Goal: Task Accomplishment & Management: Complete application form

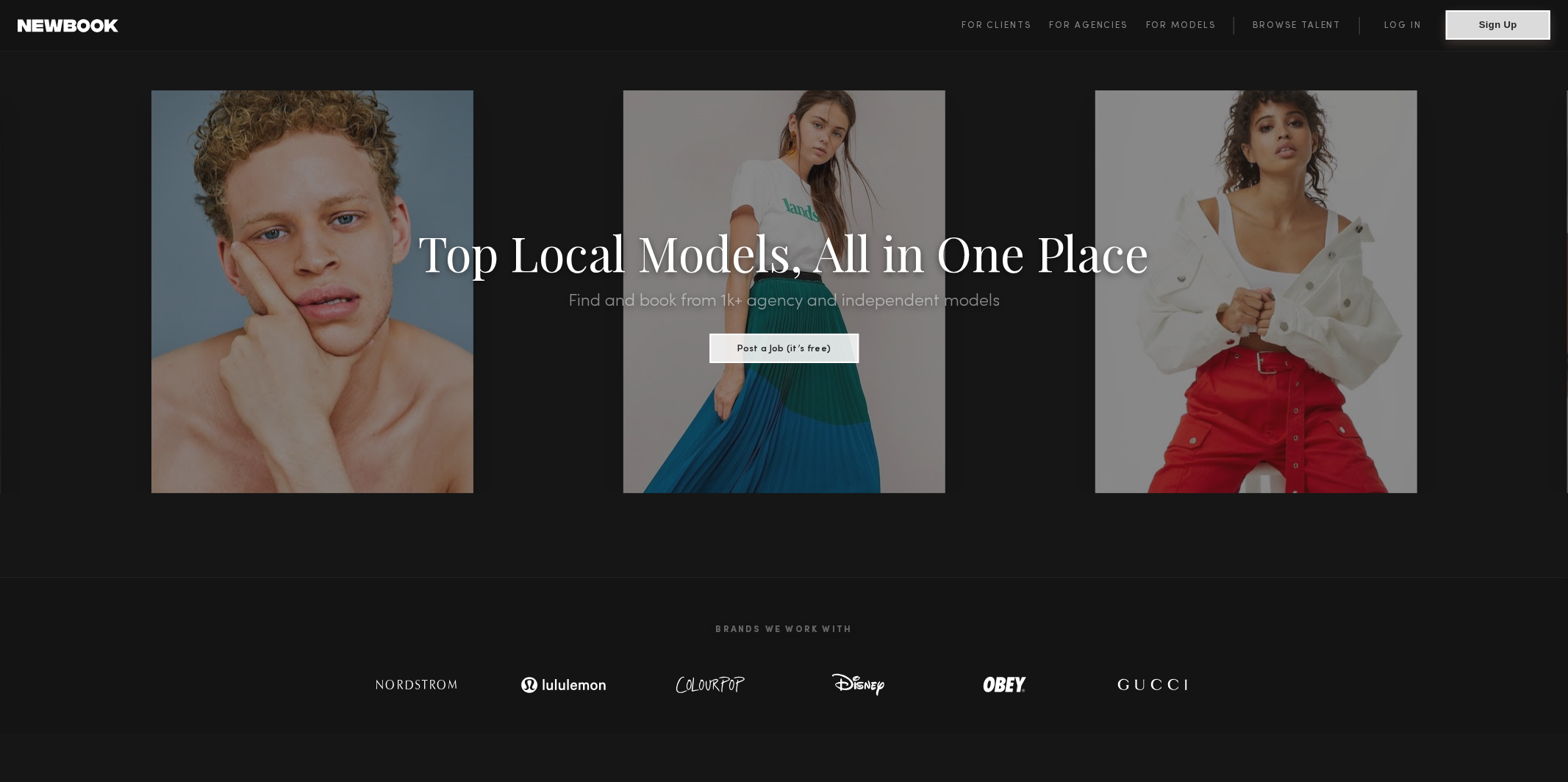
click at [1495, 26] on button "Sign Up" at bounding box center [1498, 25] width 104 height 30
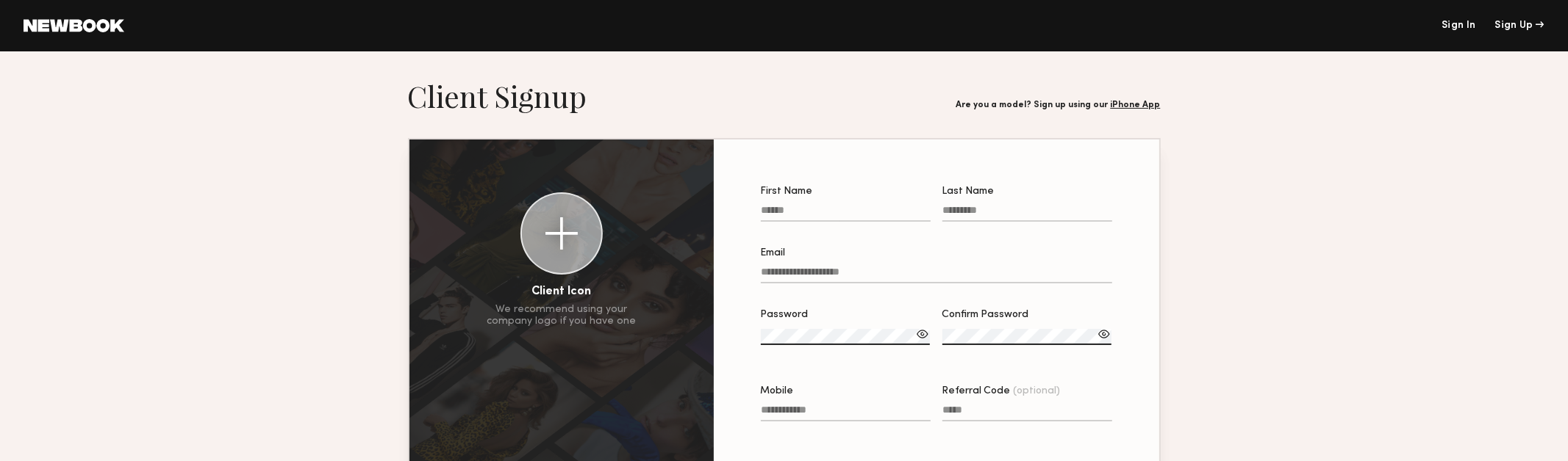
click at [833, 213] on input "First Name" at bounding box center [845, 213] width 169 height 16
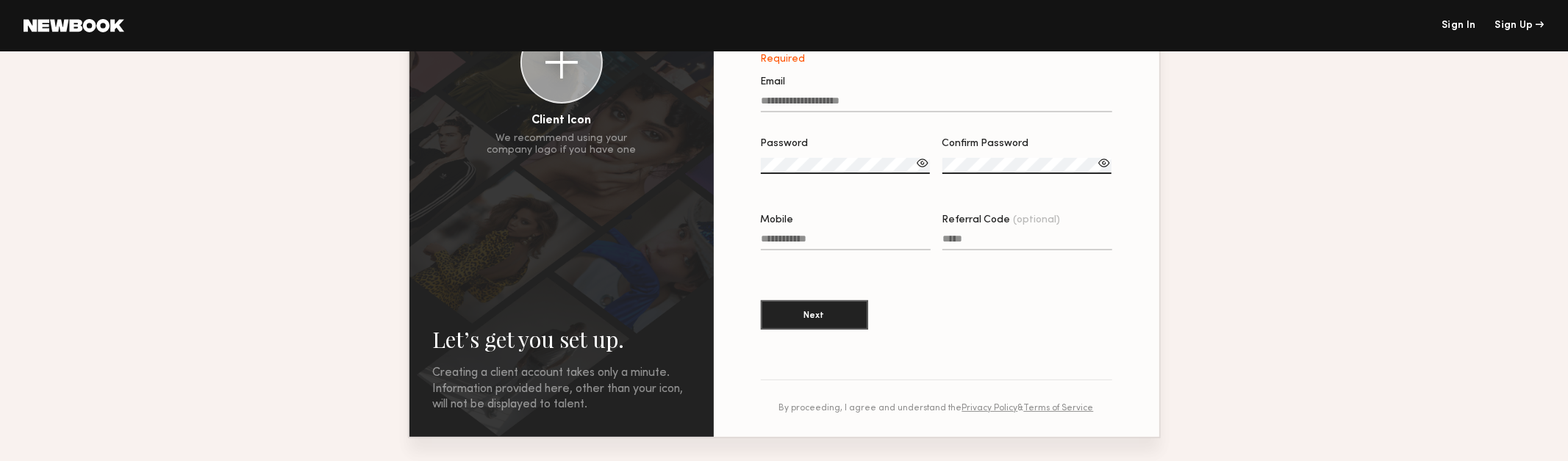
scroll to position [174, 0]
click at [840, 404] on div "By proceeding, I agree and understand the Privacy Policy & Terms of Service" at bounding box center [936, 406] width 351 height 10
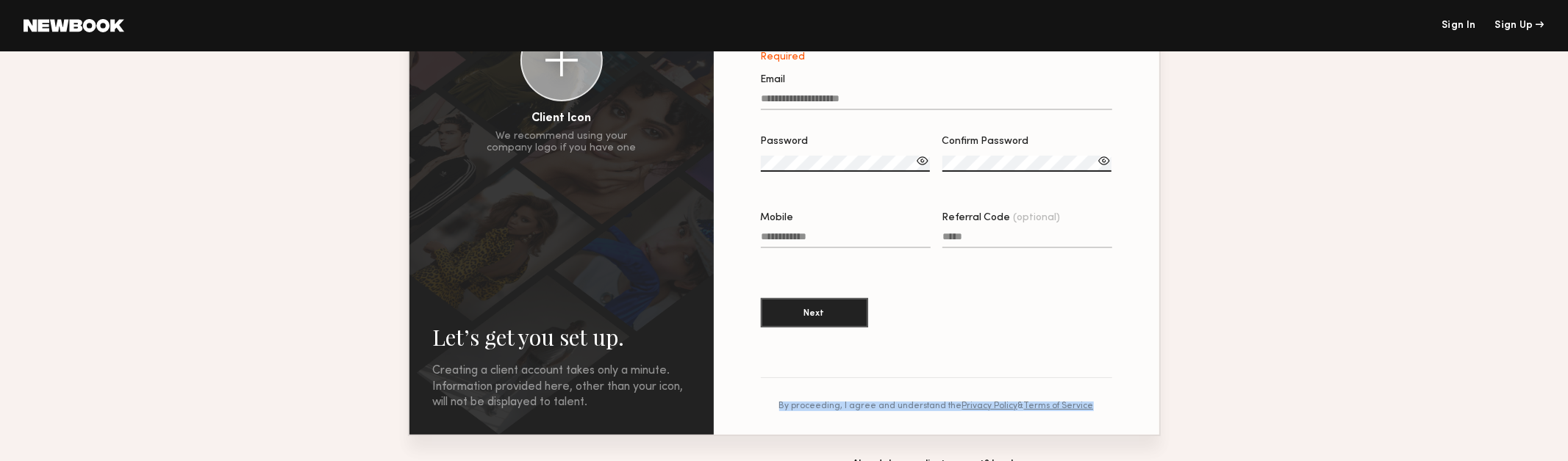
click at [840, 404] on div "By proceeding, I agree and understand the Privacy Policy & Terms of Service" at bounding box center [936, 406] width 351 height 10
copy div "By proceeding, I agree and understand the Privacy Policy & Terms of Service"
click at [1012, 347] on div "First Name Required Last Name Email Password Confirm Password Mobile Referral C…" at bounding box center [936, 201] width 399 height 422
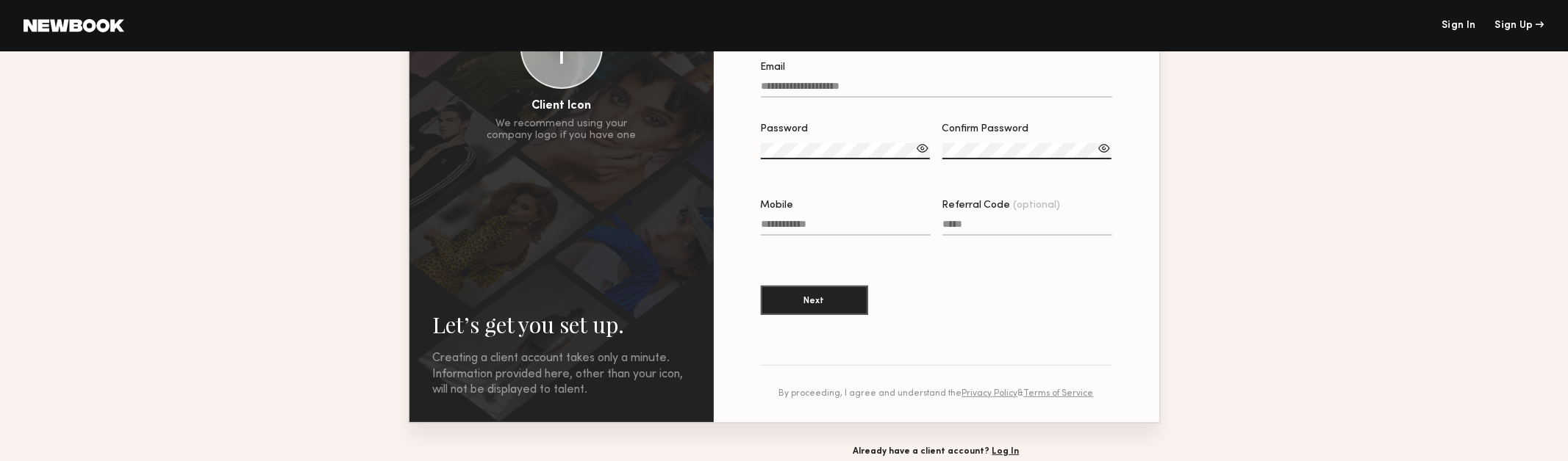
scroll to position [210, 0]
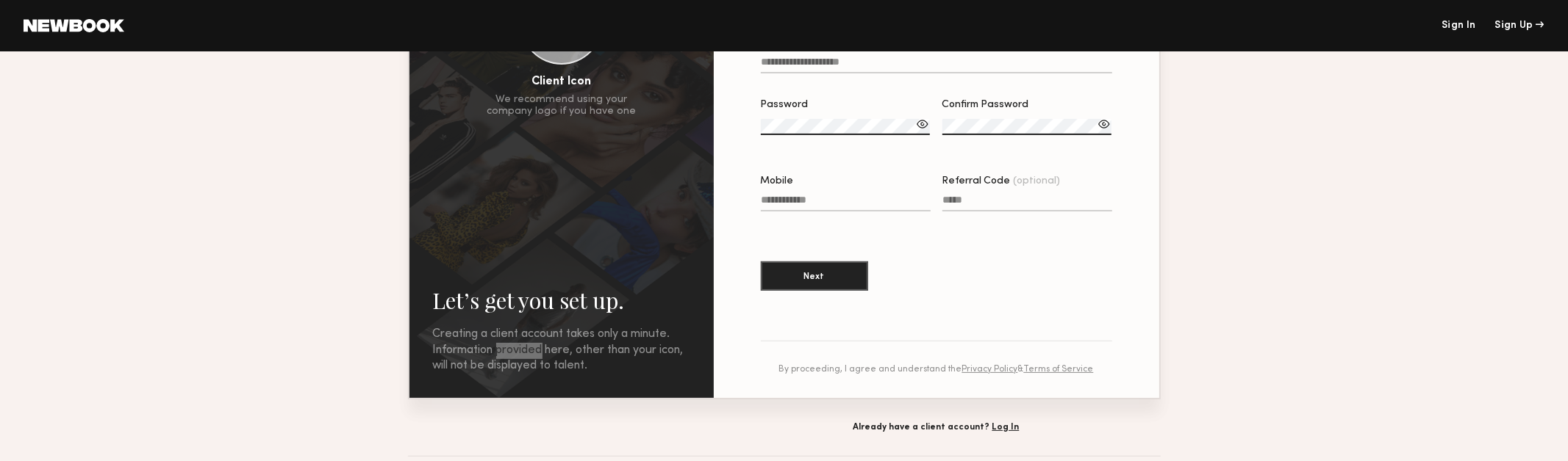
click at [518, 346] on div "Creating a client account takes only a minute. Information provided here, other…" at bounding box center [561, 351] width 257 height 48
click at [494, 346] on div "Creating a client account takes only a minute. Information provided here, other…" at bounding box center [561, 351] width 257 height 48
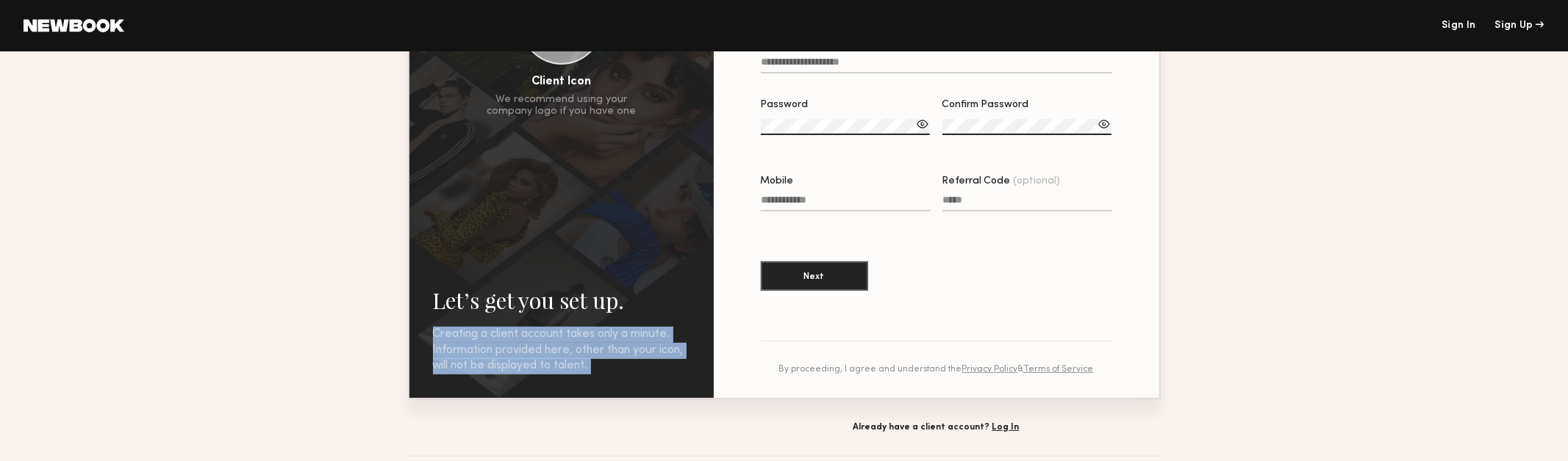
click at [494, 346] on div "Creating a client account takes only a minute. Information provided here, other…" at bounding box center [561, 351] width 257 height 48
copy div "Creating a client account takes only a minute. Information provided here, other…"
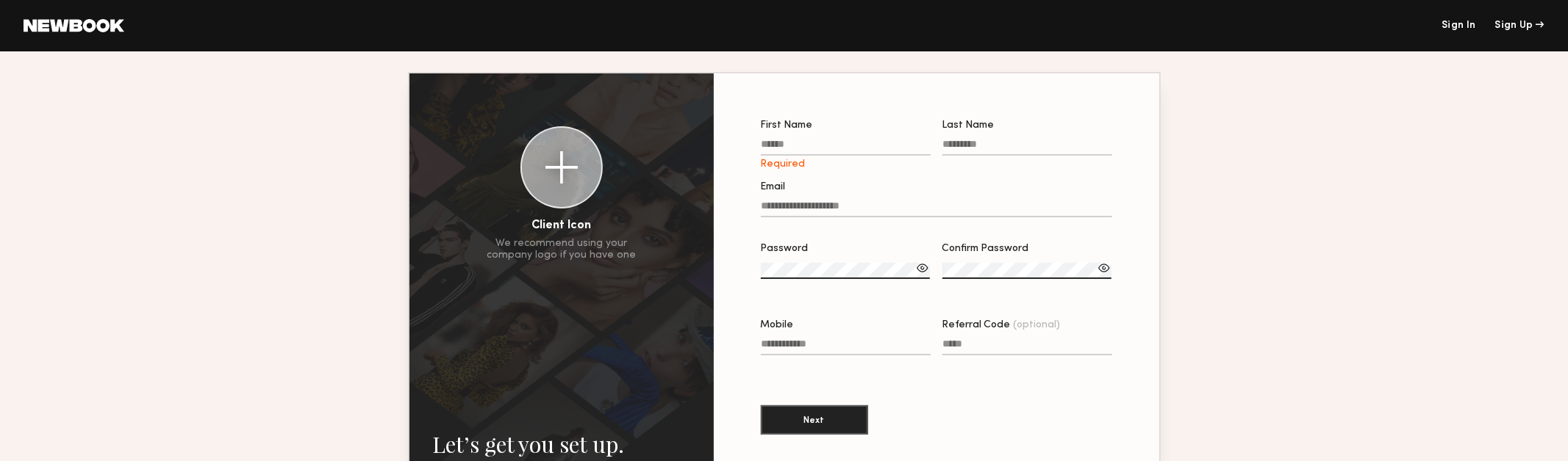
scroll to position [56, 0]
